Goal: Check status: Check status

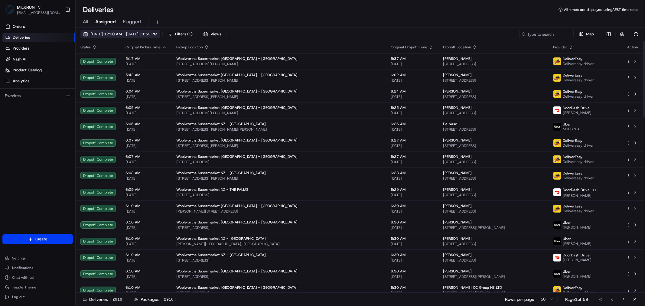
click at [151, 30] on button "[DATE] 12:00 AM - [DATE] 11:59 PM" at bounding box center [120, 34] width 80 height 8
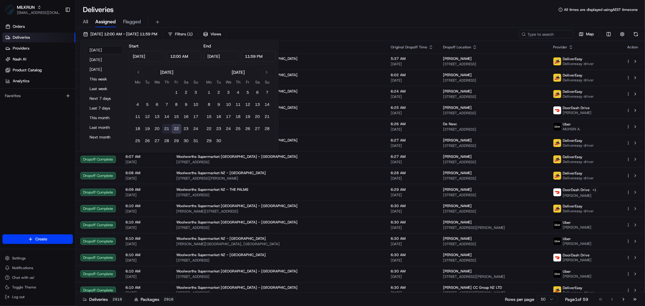
click at [165, 128] on button "21" at bounding box center [167, 129] width 10 height 10
type input "[DATE]"
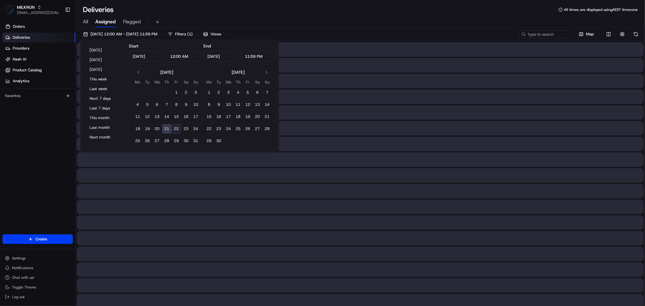
click at [165, 128] on button "21" at bounding box center [167, 129] width 10 height 10
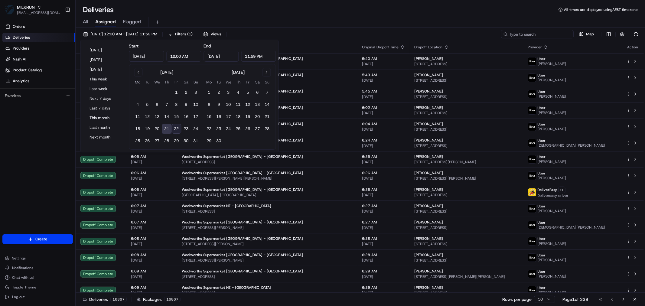
click at [540, 35] on input at bounding box center [537, 34] width 73 height 8
paste input "[PERSON_NAME]"
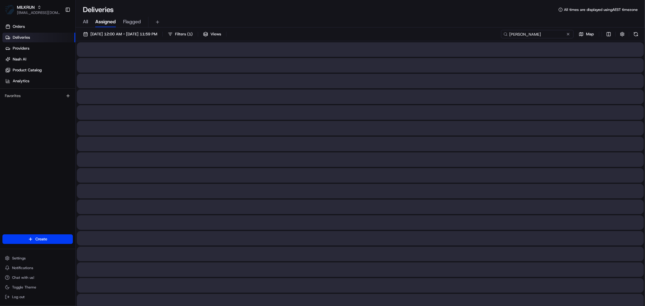
type input "[PERSON_NAME]"
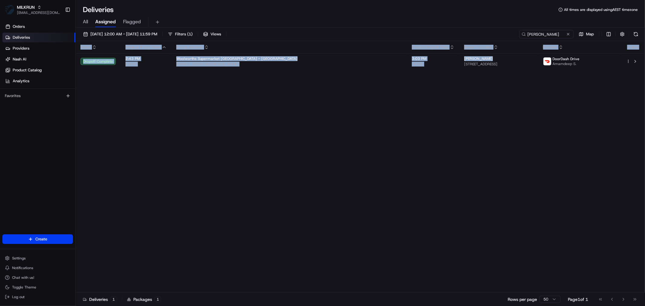
drag, startPoint x: 388, startPoint y: 58, endPoint x: 365, endPoint y: 99, distance: 46.8
click at [365, 99] on div "Status Original Pickup Time Pickup Location Original Dropoff Time Dropoff Locat…" at bounding box center [360, 167] width 568 height 252
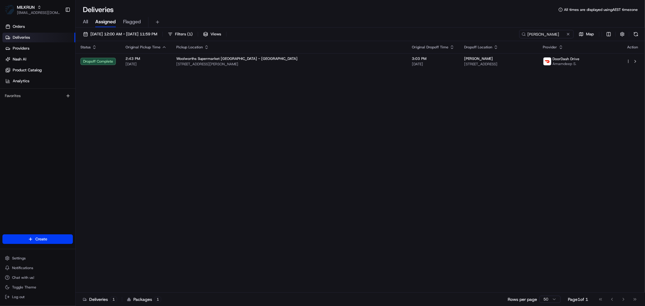
click at [356, 114] on div "Status Original Pickup Time Pickup Location Original Dropoff Time Dropoff Locat…" at bounding box center [360, 167] width 568 height 252
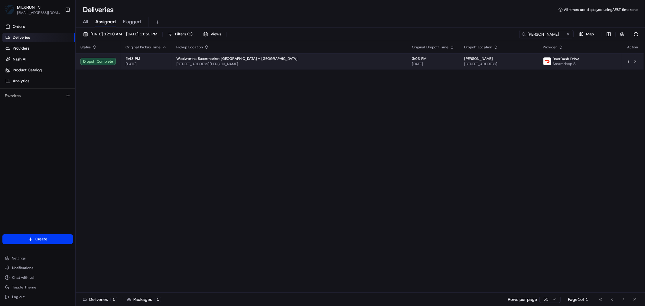
click at [277, 60] on div "Woolworths Supermarket [GEOGRAPHIC_DATA] - [GEOGRAPHIC_DATA]" at bounding box center [289, 58] width 226 height 5
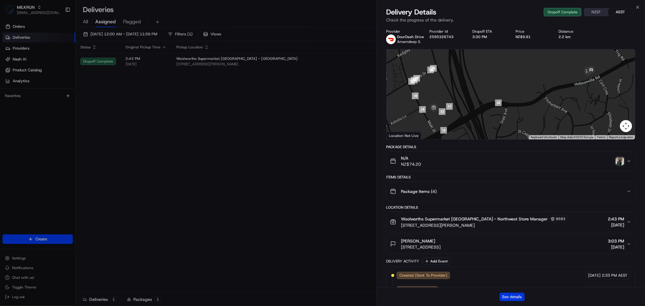
click at [510, 296] on button "See details" at bounding box center [511, 297] width 25 height 8
